Goal: Task Accomplishment & Management: Use online tool/utility

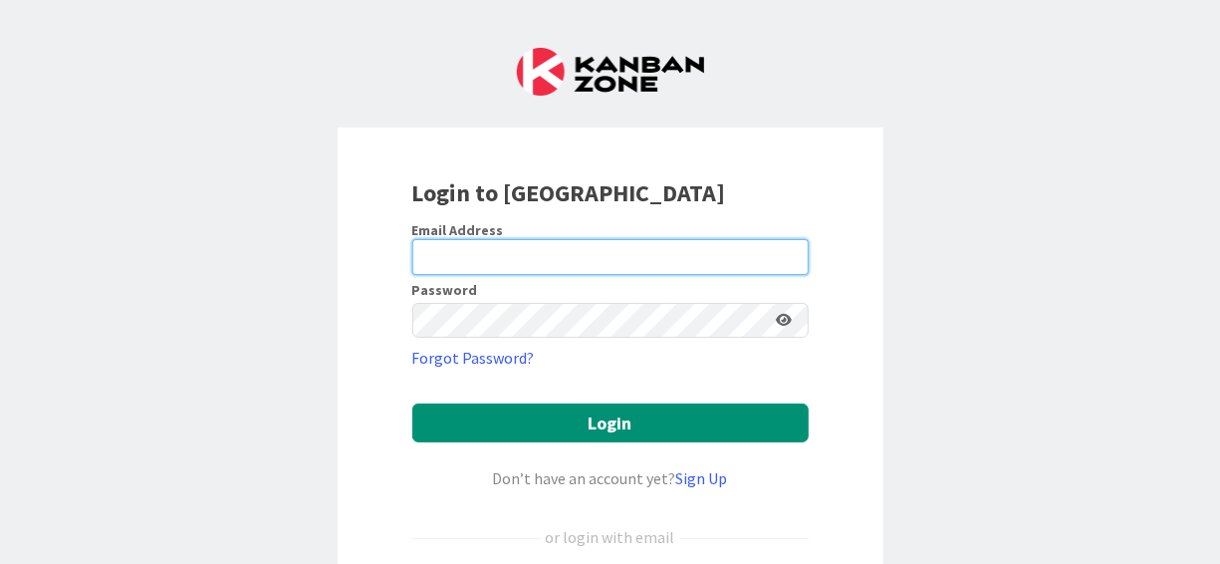
type input "naveen.gupta@mrcglobal.com"
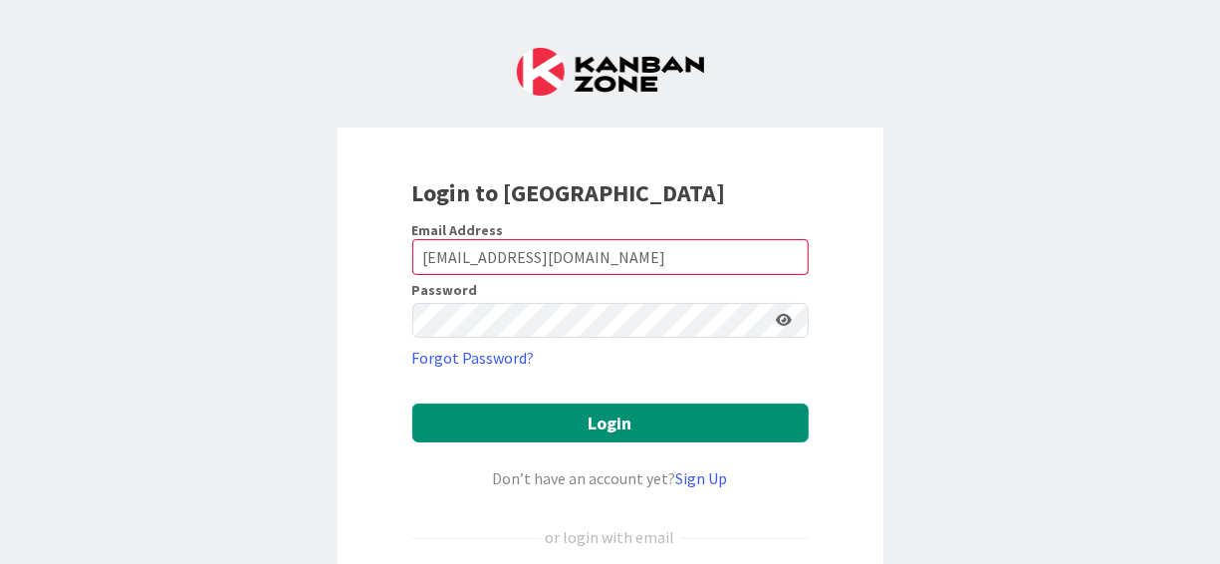
click at [196, 144] on div "Login to Kanban Zone Email Address naveen.gupta@mrcglobal.com Password Forgot P…" at bounding box center [610, 282] width 1220 height 564
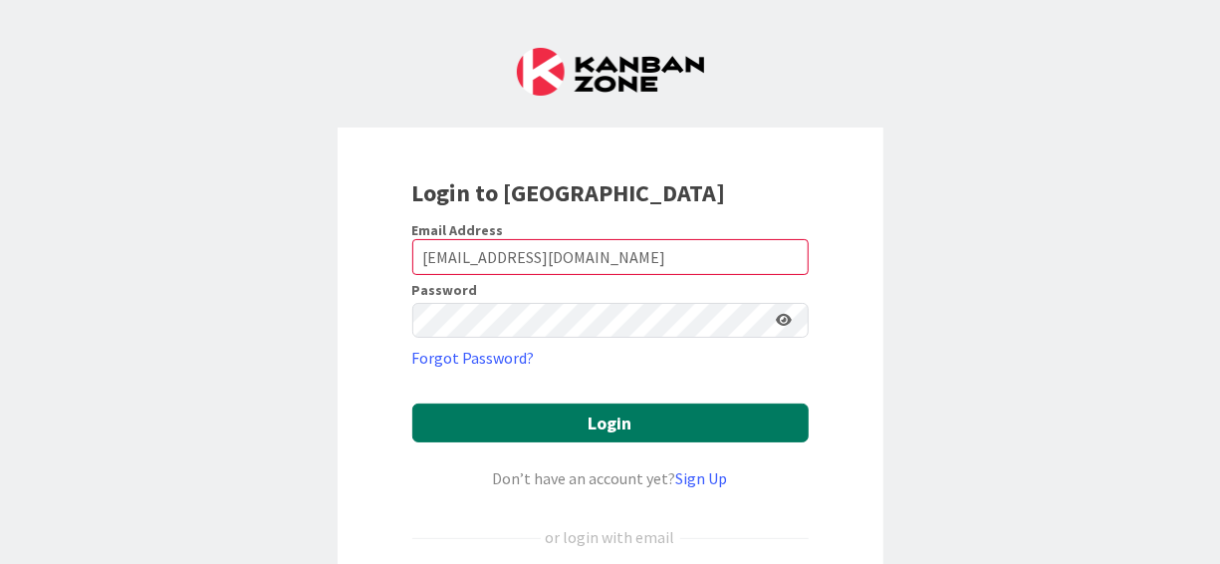
click at [630, 422] on button "Login" at bounding box center [610, 422] width 396 height 39
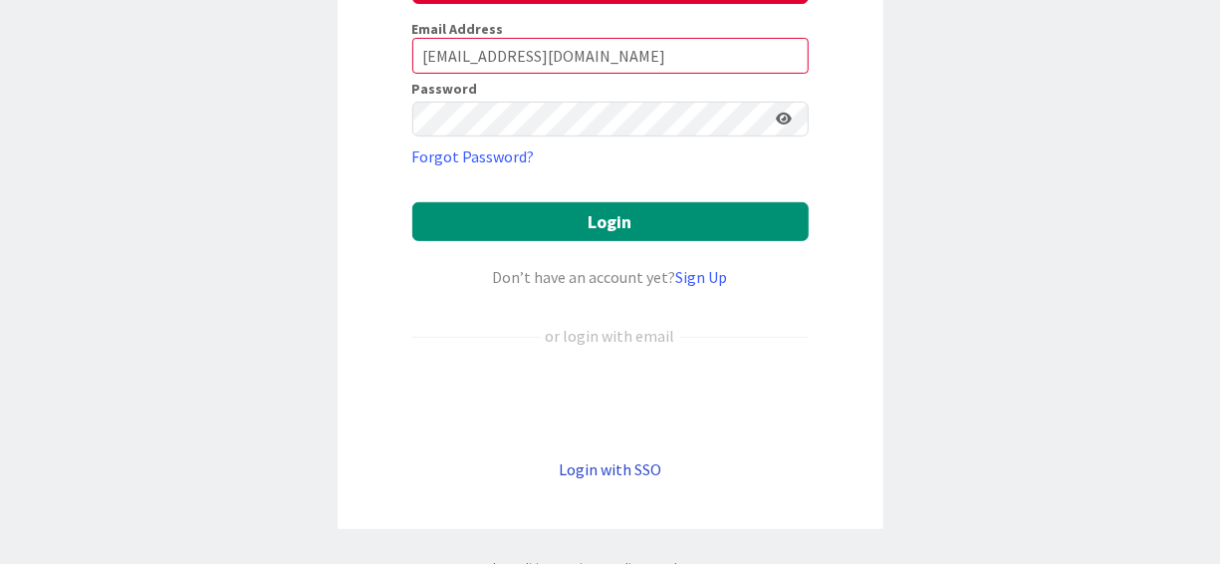
scroll to position [324, 0]
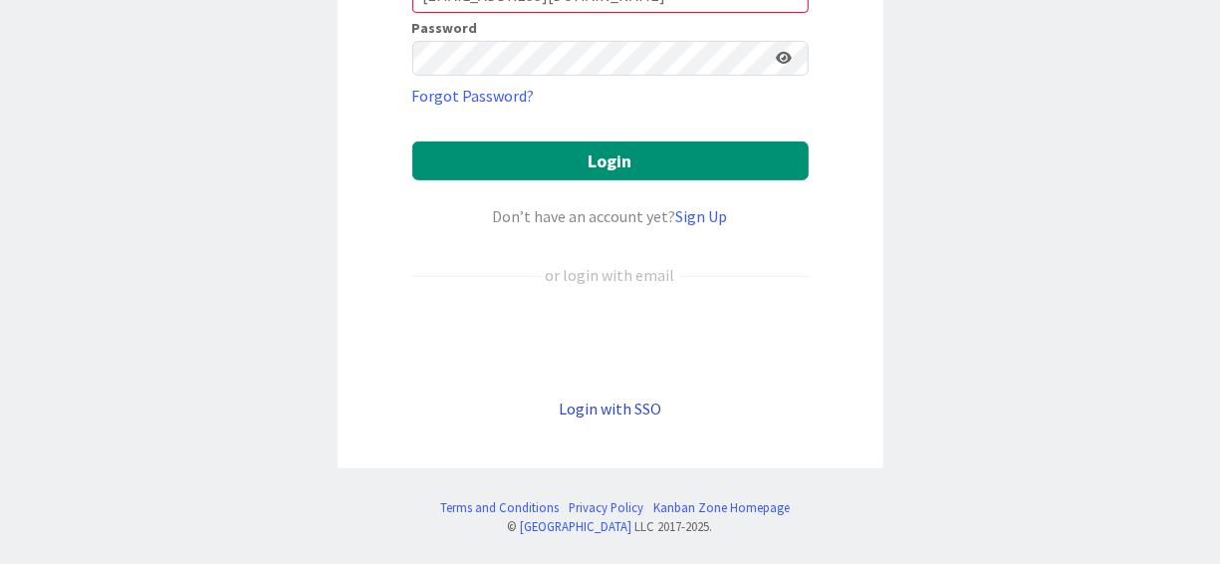
click at [631, 408] on link "Login with SSO" at bounding box center [610, 408] width 103 height 20
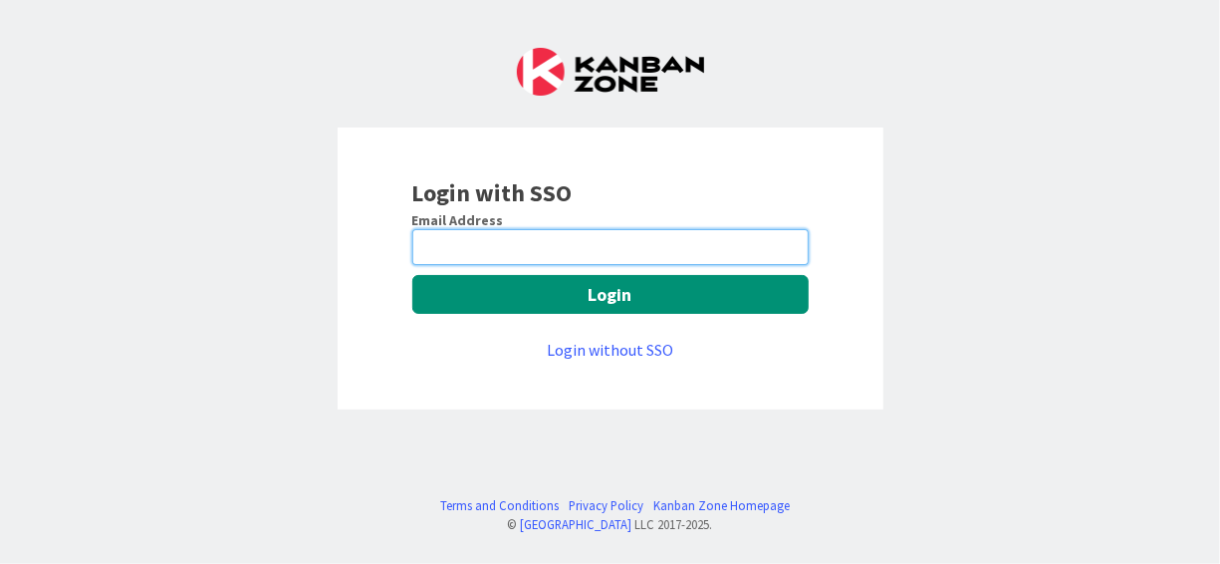
click at [563, 229] on input "email" at bounding box center [610, 247] width 396 height 36
type input "naveen.gupta@mrcglobal.com"
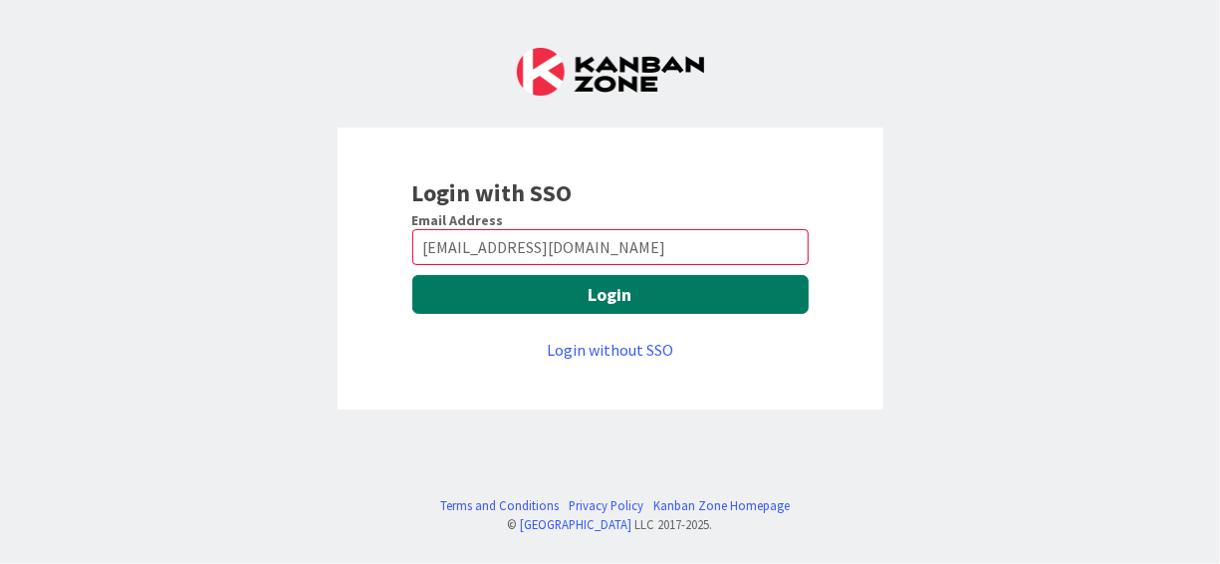
click at [619, 289] on button "Login" at bounding box center [610, 294] width 396 height 39
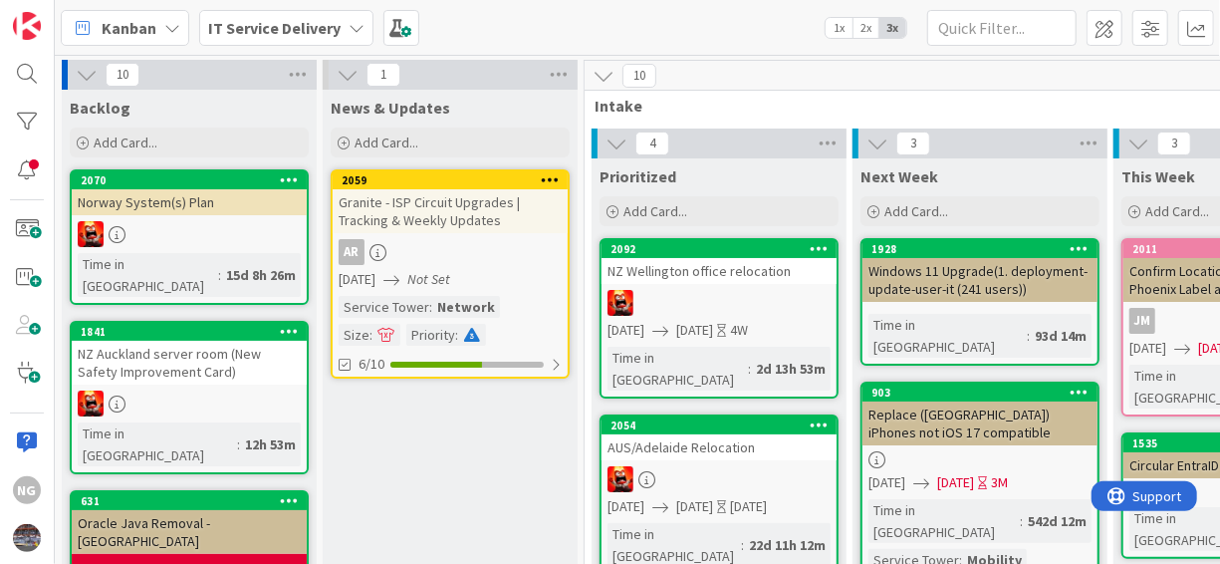
click at [716, 22] on div "Kanban IT Service Delivery 1x 2x 3x" at bounding box center [637, 27] width 1165 height 55
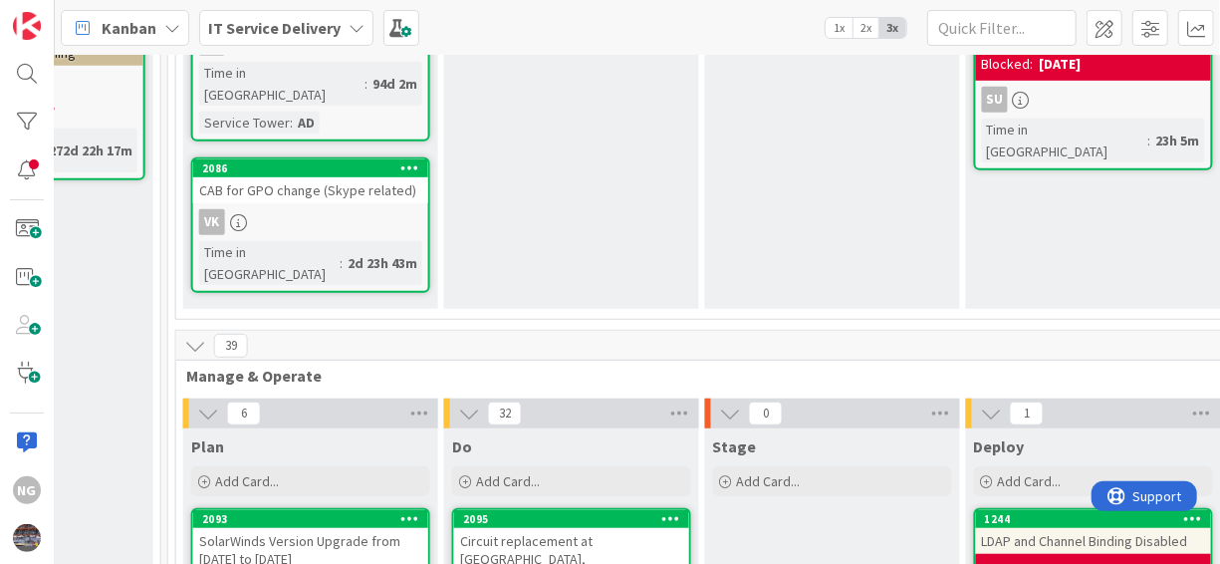
scroll to position [597, 1215]
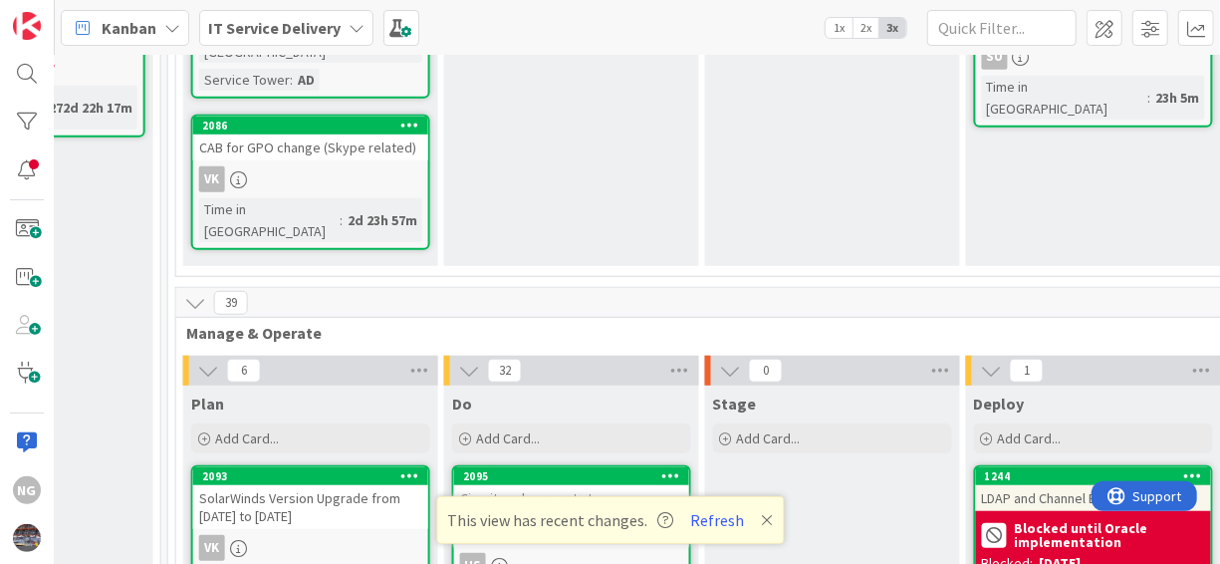
click at [761, 518] on icon at bounding box center [767, 520] width 12 height 16
